Goal: Browse casually

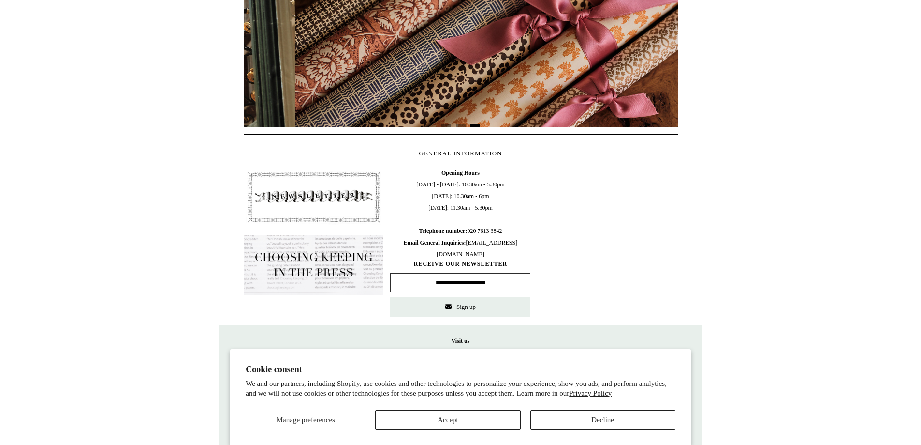
scroll to position [0, 869]
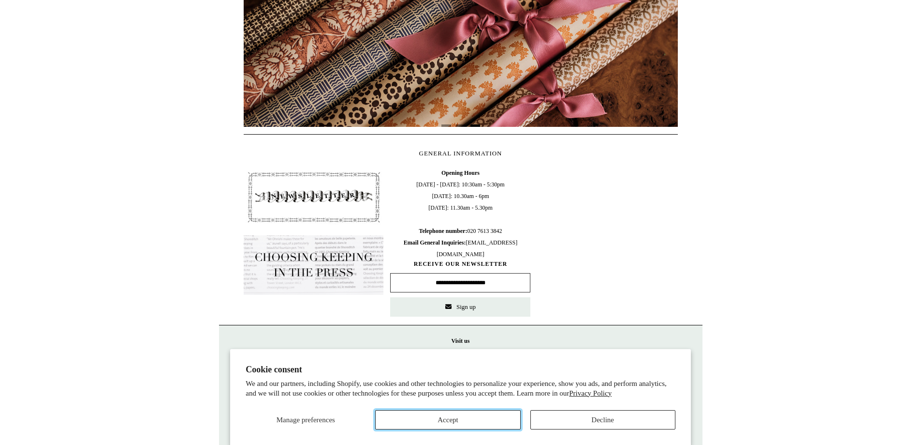
click at [457, 424] on button "Accept" at bounding box center [447, 419] width 145 height 19
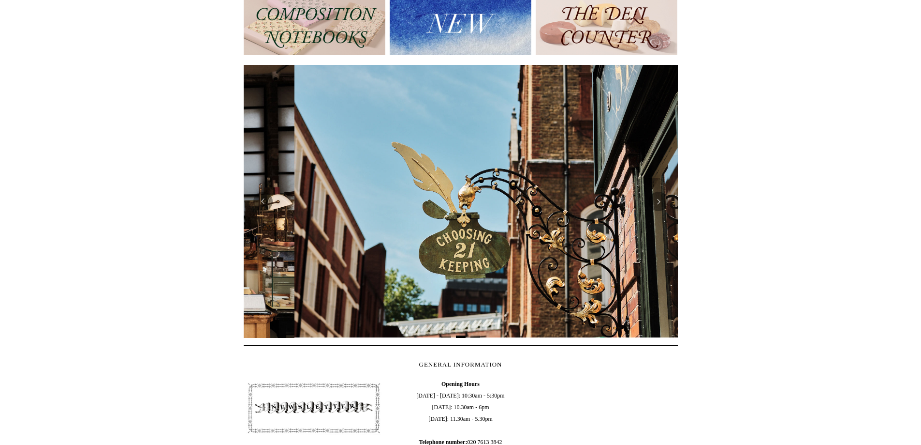
scroll to position [0, 434]
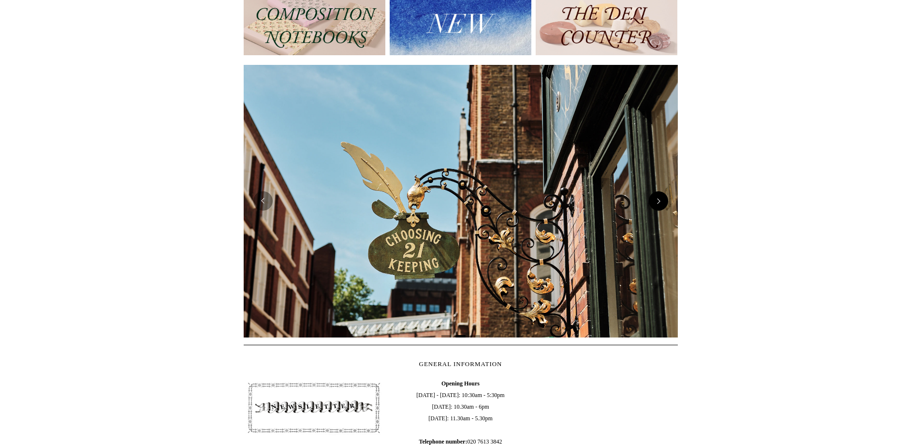
click at [667, 202] on button "Next" at bounding box center [658, 200] width 19 height 19
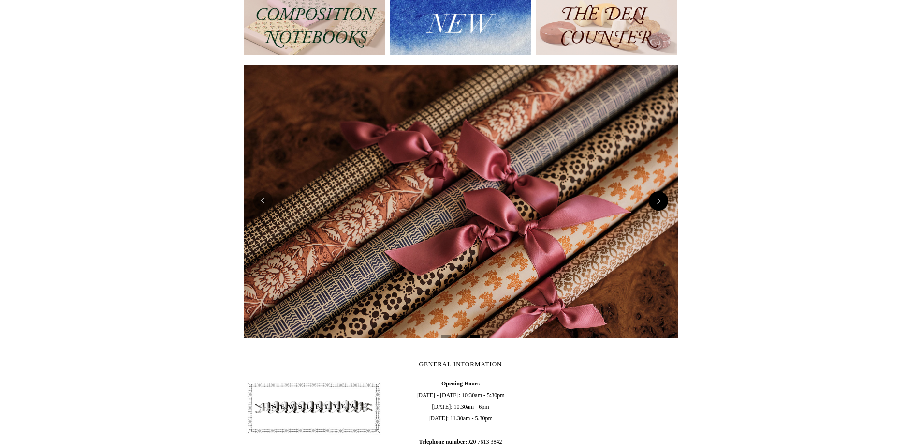
click at [664, 200] on button "Next" at bounding box center [658, 200] width 19 height 19
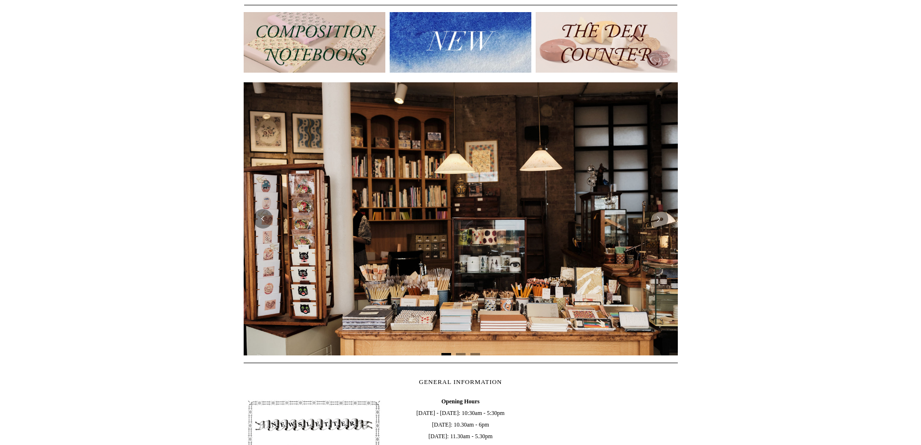
scroll to position [0, 0]
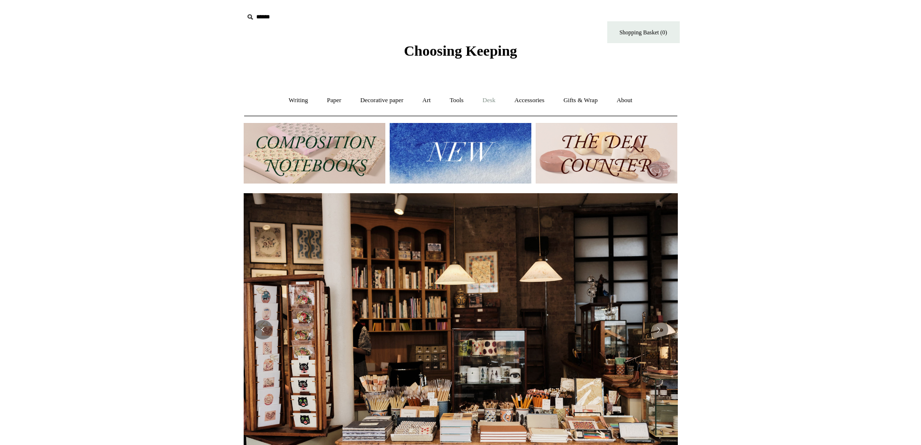
click at [492, 97] on link "Desk +" at bounding box center [489, 101] width 30 height 26
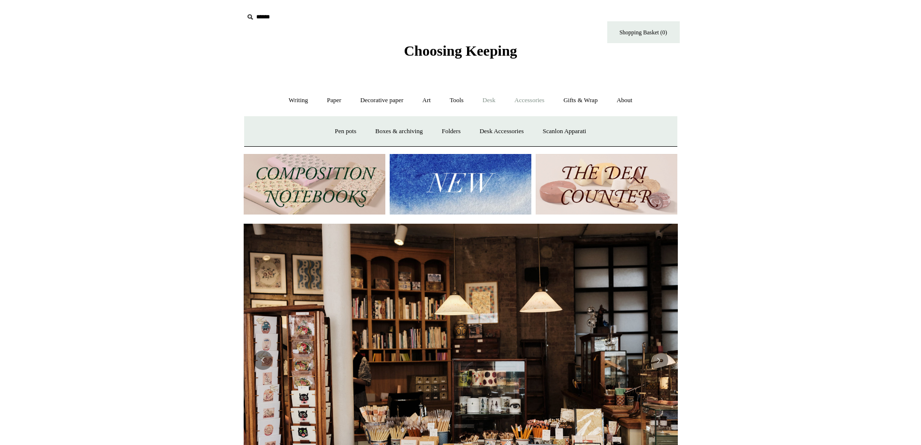
click at [538, 98] on link "Accessories +" at bounding box center [529, 101] width 47 height 26
click at [280, 136] on link "Personal Accessories +" at bounding box center [296, 132] width 70 height 26
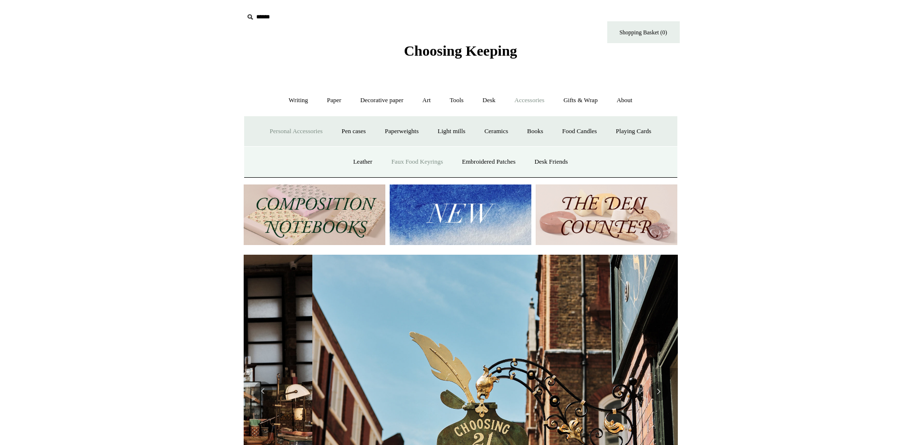
scroll to position [0, 434]
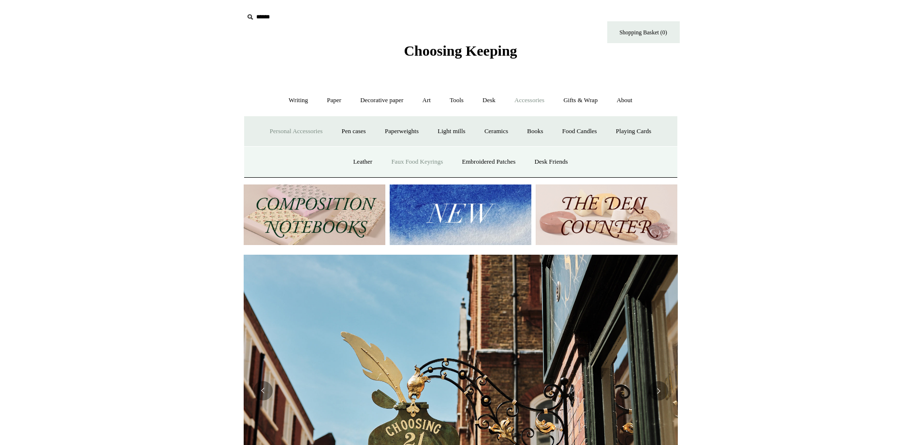
click at [403, 158] on link "Faux Food Keyrings" at bounding box center [417, 162] width 69 height 26
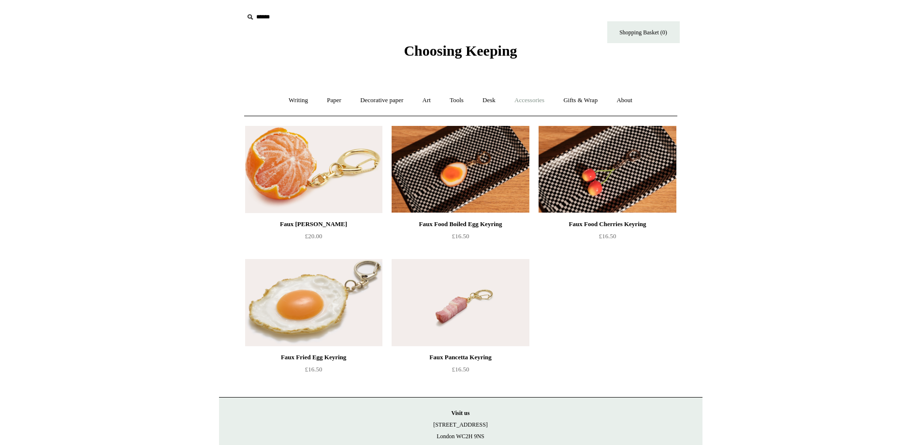
click at [525, 99] on link "Accessories +" at bounding box center [529, 101] width 47 height 26
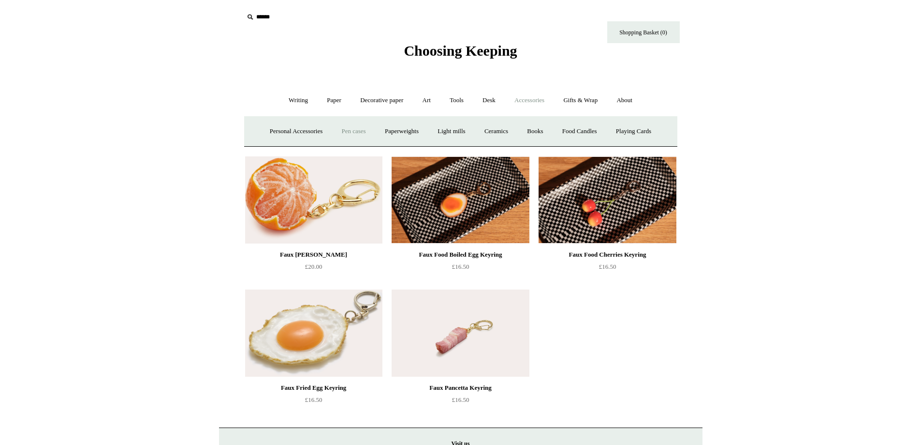
click at [343, 127] on link "Pen cases" at bounding box center [354, 132] width 42 height 26
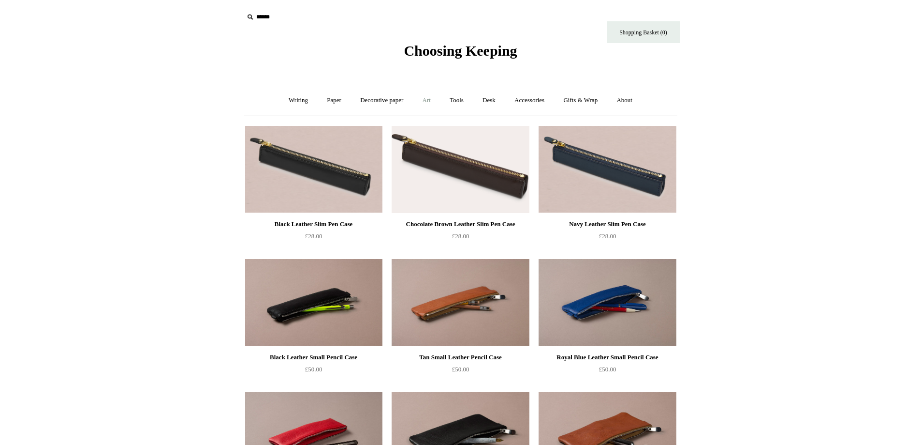
click at [435, 101] on link "Art +" at bounding box center [427, 101] width 26 height 26
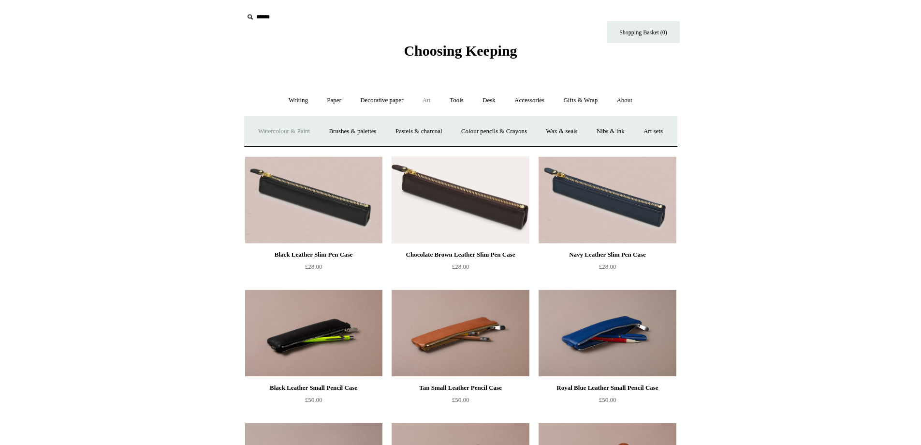
click at [296, 130] on link "Watercolour & Paint" at bounding box center [284, 132] width 69 height 26
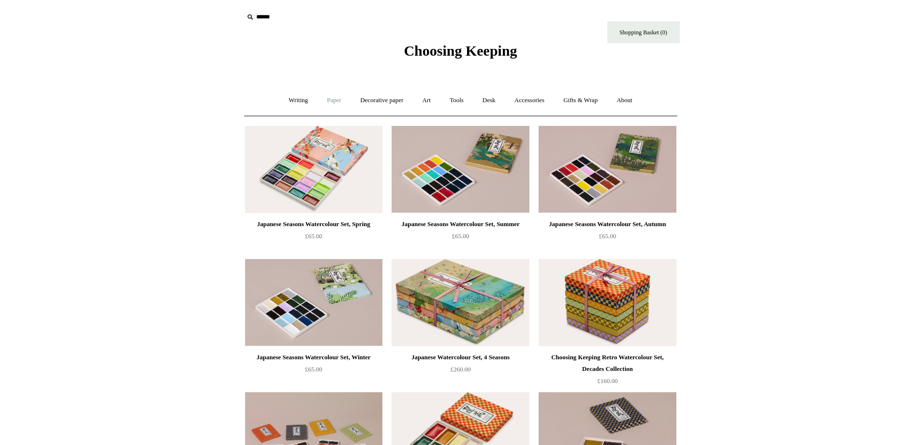
click at [330, 102] on link "Paper +" at bounding box center [334, 101] width 32 height 26
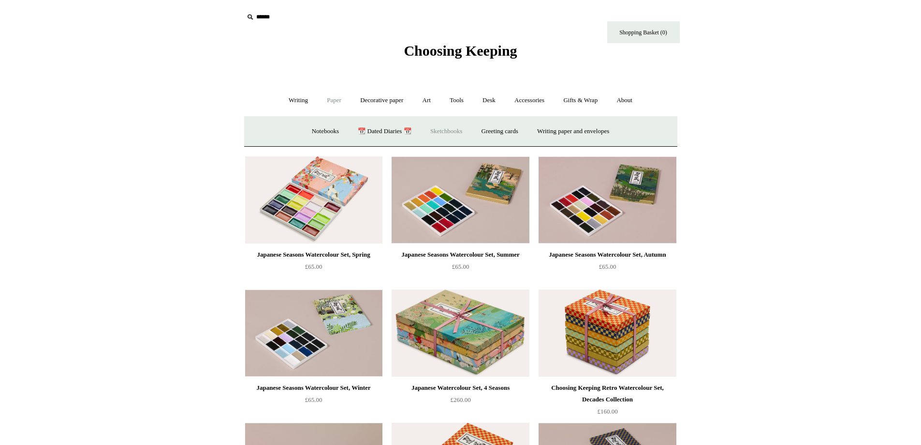
click at [430, 129] on link "Sketchbooks +" at bounding box center [446, 132] width 49 height 26
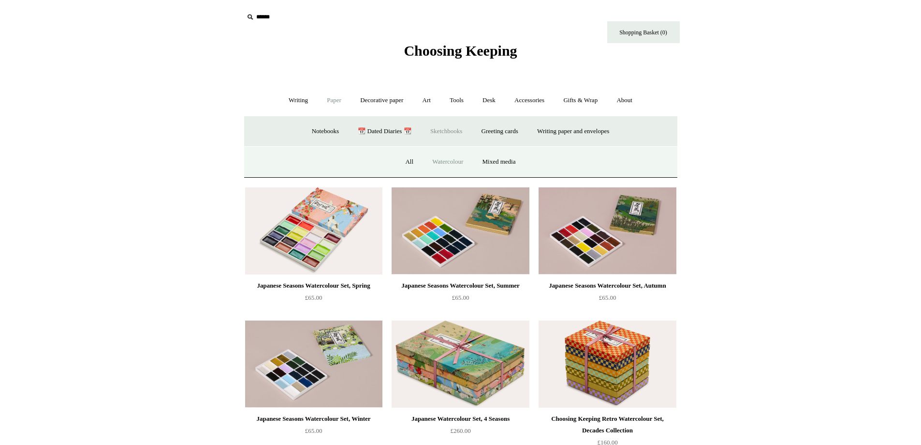
click at [433, 161] on link "Watercolour" at bounding box center [448, 162] width 48 height 26
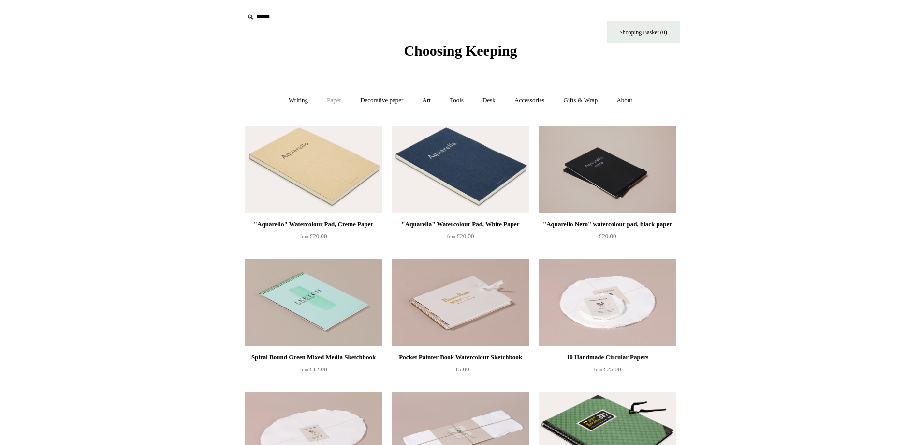
click at [322, 100] on link "Paper +" at bounding box center [334, 101] width 32 height 26
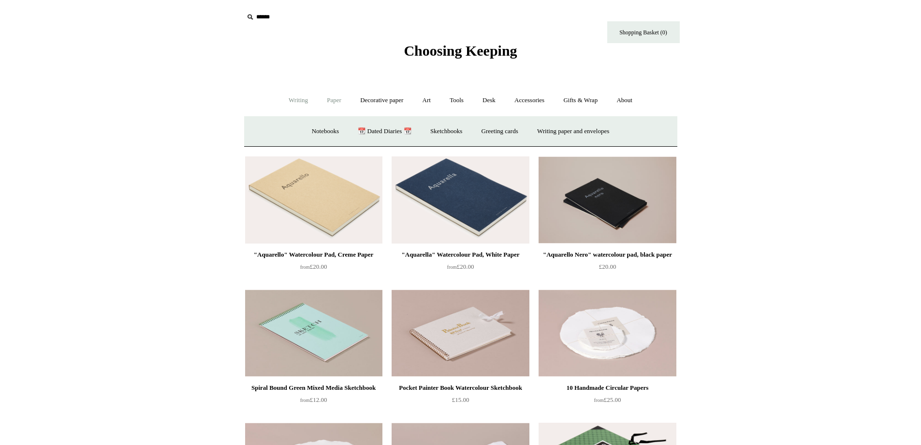
click at [292, 94] on link "Writing +" at bounding box center [298, 101] width 37 height 26
click at [335, 128] on link "Fountain pens +" at bounding box center [342, 132] width 53 height 26
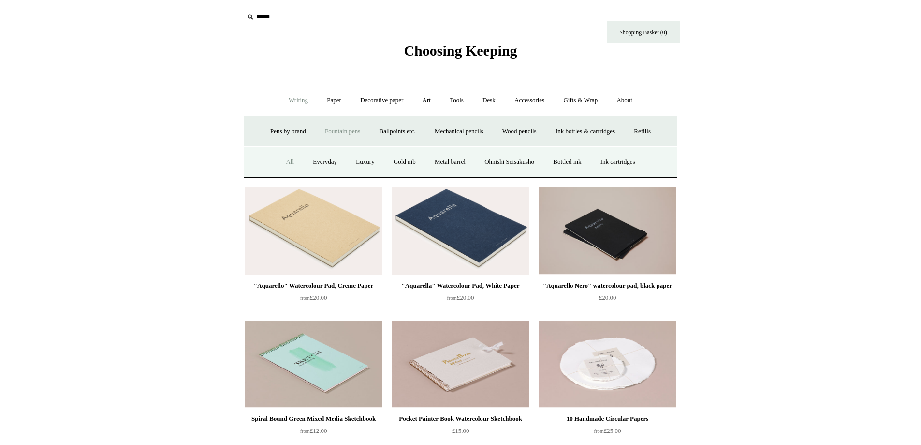
click at [281, 163] on link "All" at bounding box center [290, 162] width 26 height 26
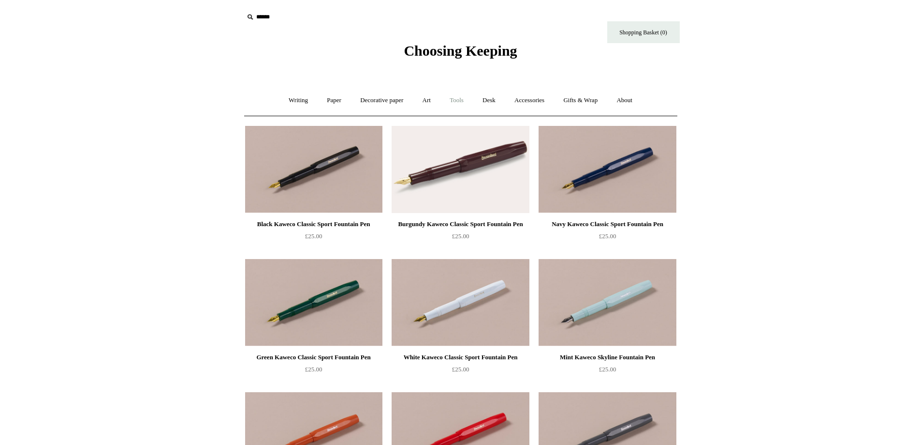
click at [462, 101] on link "Tools +" at bounding box center [456, 101] width 31 height 26
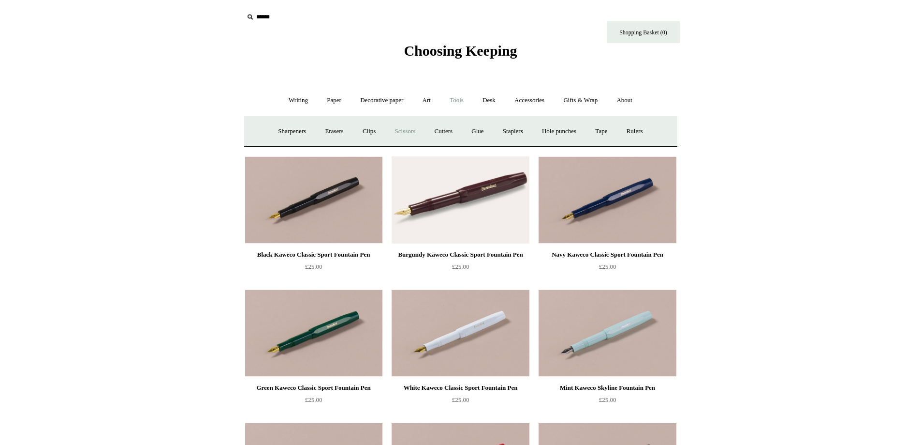
click at [392, 133] on link "Scissors" at bounding box center [405, 132] width 38 height 26
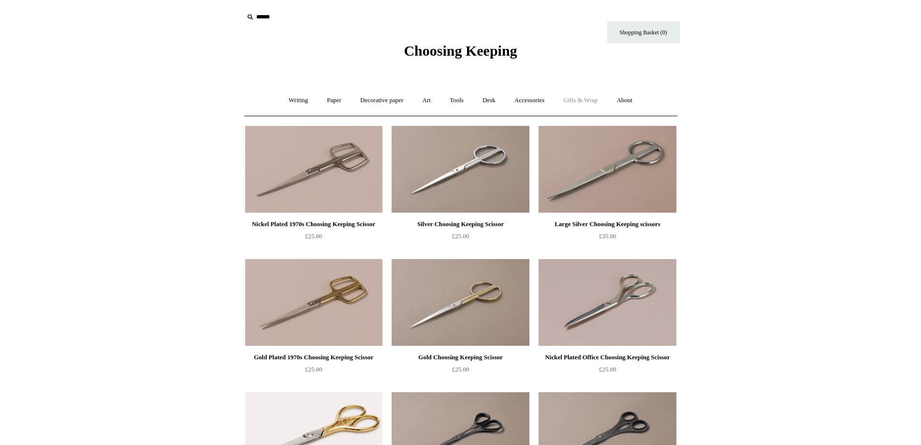
click at [594, 97] on link "Gifts & Wrap +" at bounding box center [581, 101] width 52 height 26
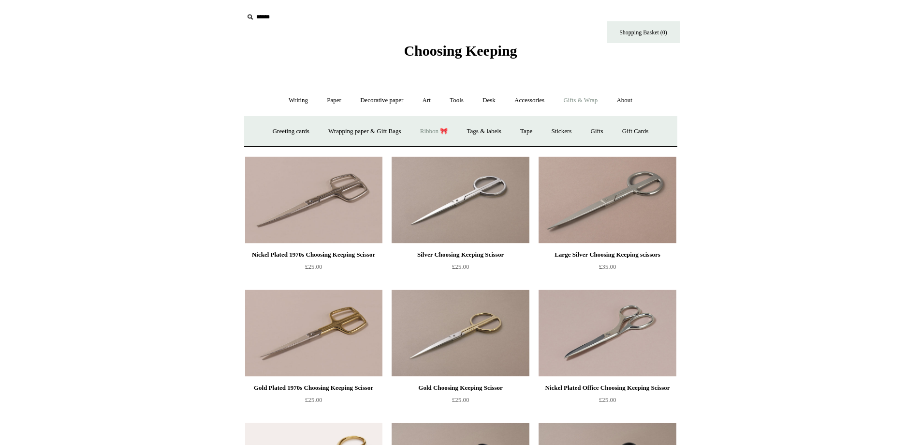
click at [431, 129] on link "Ribbon 🎀" at bounding box center [434, 132] width 45 height 26
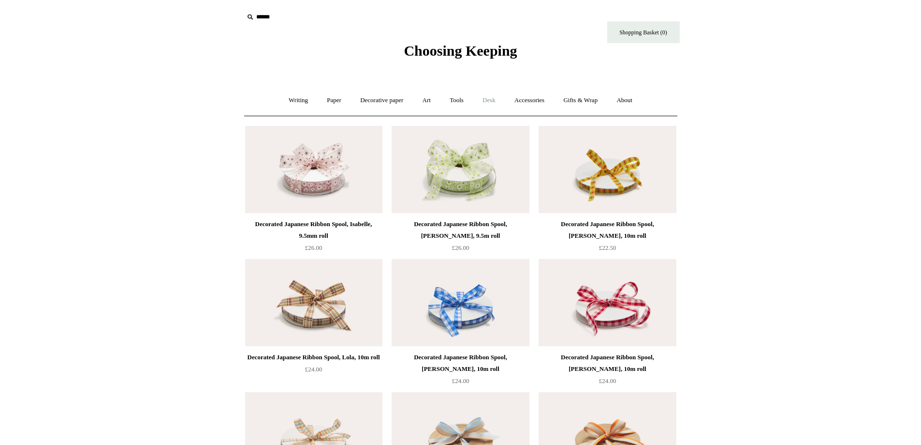
click at [485, 101] on link "Desk +" at bounding box center [489, 101] width 30 height 26
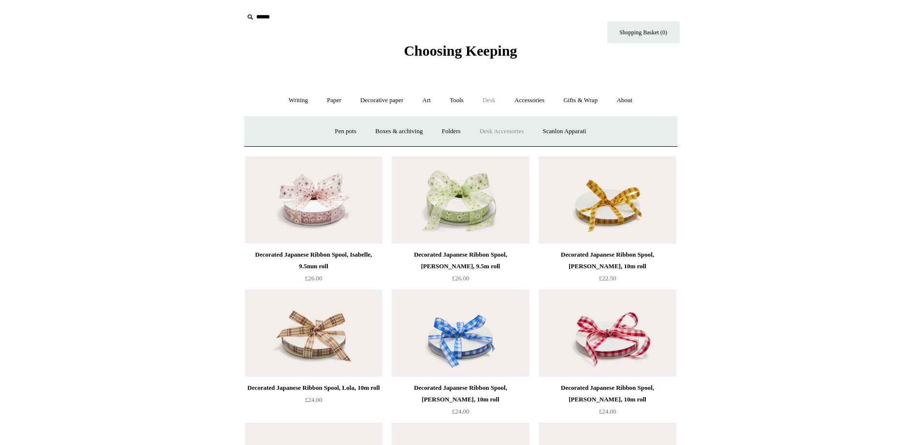
click at [512, 135] on link "Desk Accessories" at bounding box center [501, 132] width 61 height 26
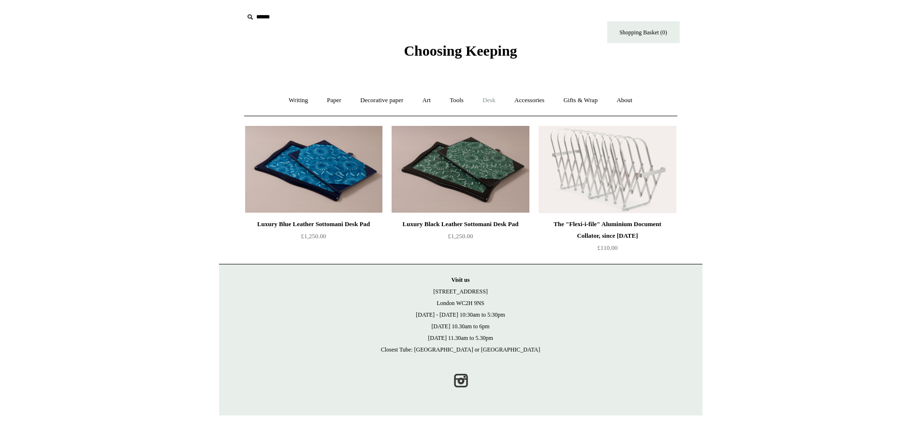
click at [503, 99] on link "Desk +" at bounding box center [489, 101] width 30 height 26
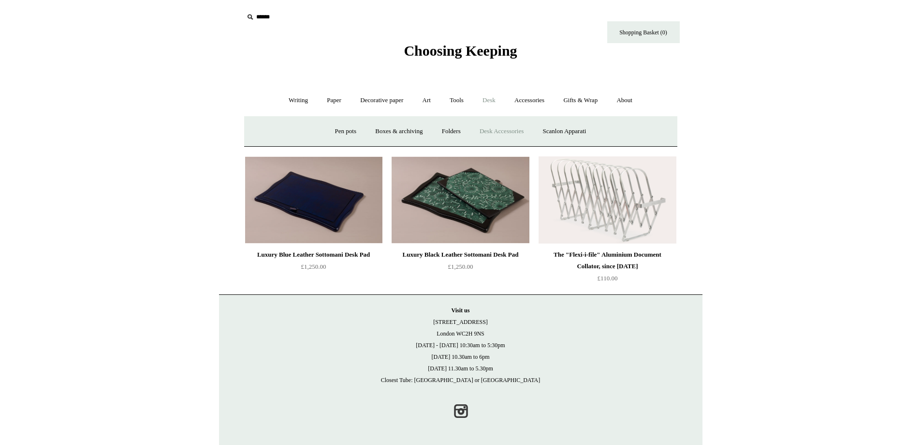
click at [350, 209] on img at bounding box center [313, 199] width 137 height 87
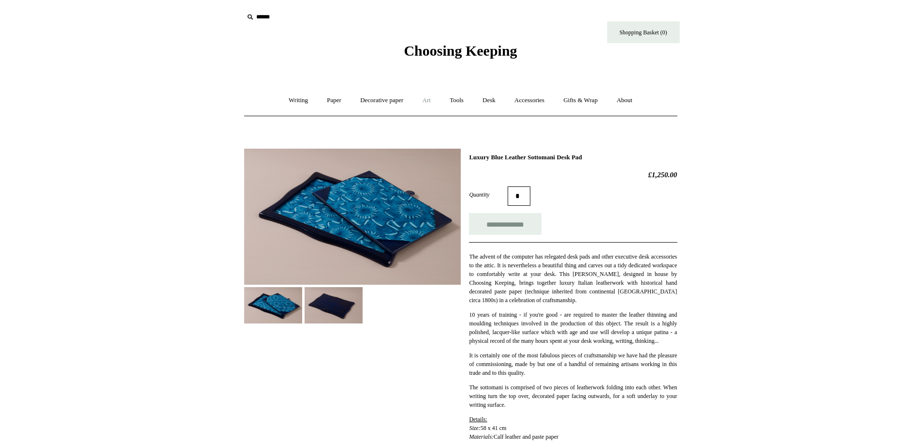
click at [424, 100] on link "Art +" at bounding box center [427, 101] width 26 height 26
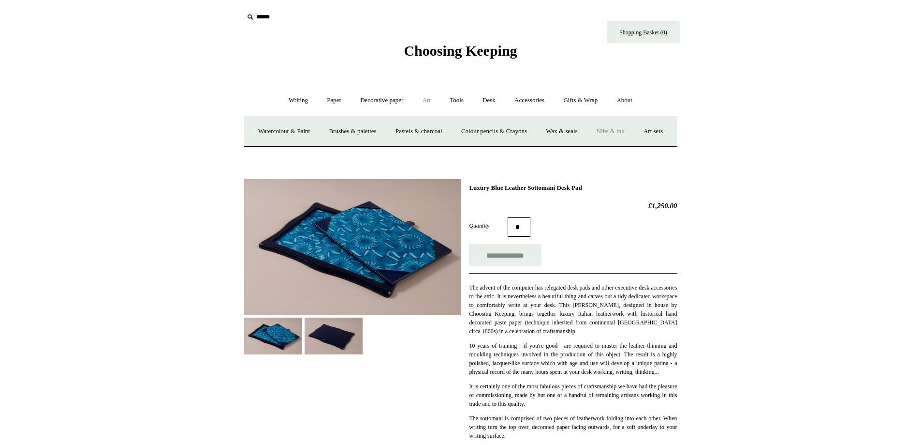
click at [634, 133] on link "Nibs & ink" at bounding box center [610, 132] width 45 height 26
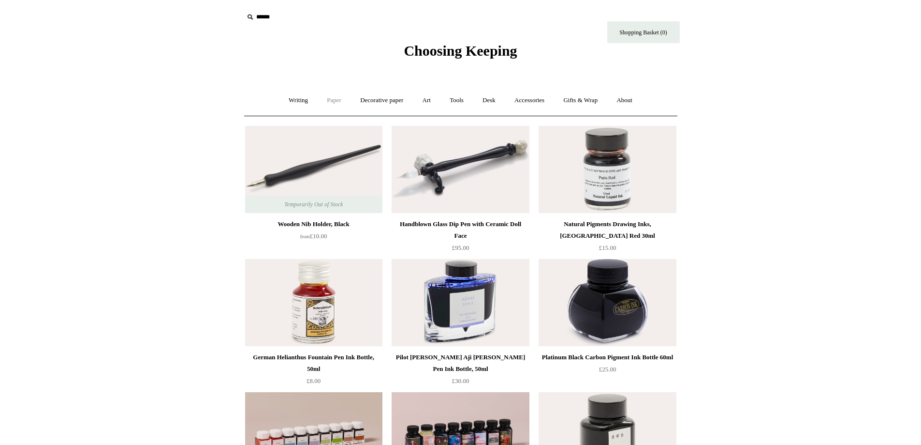
click at [326, 100] on link "Paper +" at bounding box center [334, 101] width 32 height 26
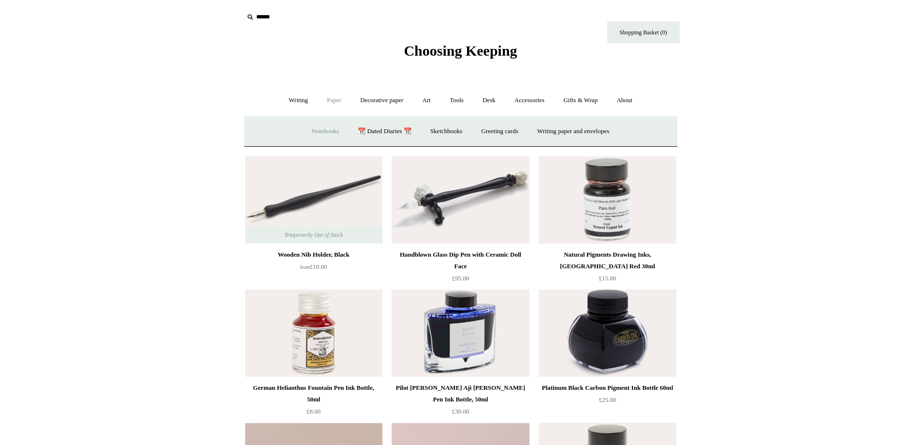
click at [319, 128] on link "Notebooks +" at bounding box center [325, 132] width 44 height 26
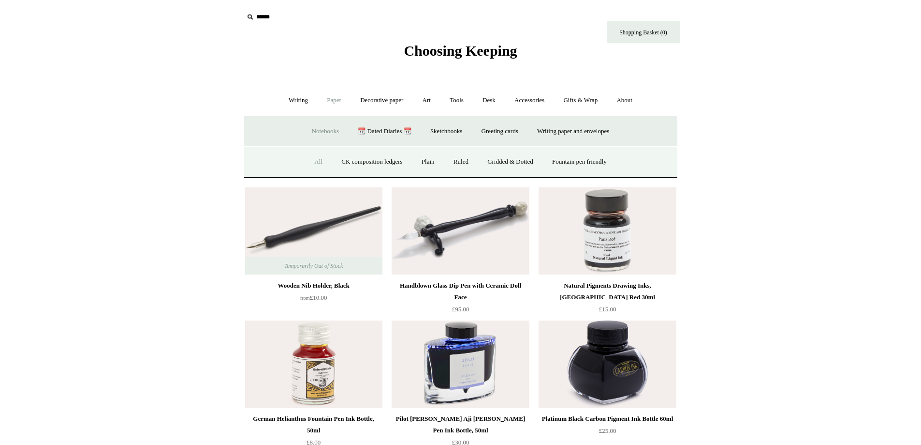
click at [317, 154] on link "All" at bounding box center [319, 162] width 26 height 26
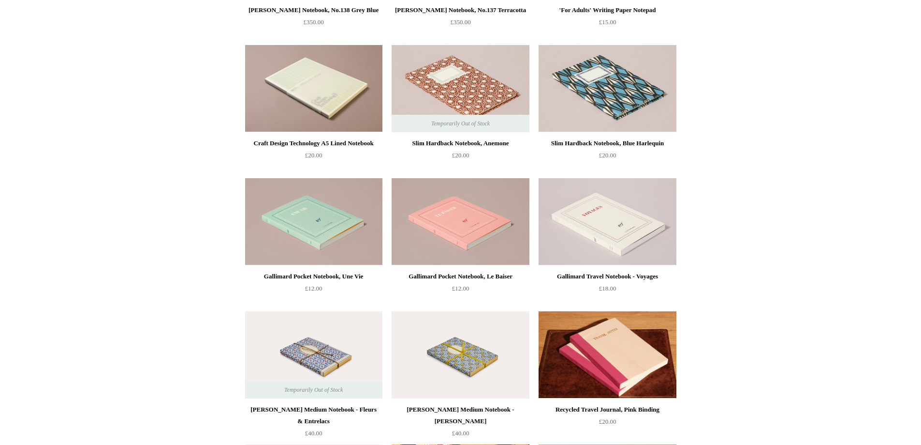
scroll to position [3289, 0]
